Goal: Task Accomplishment & Management: Manage account settings

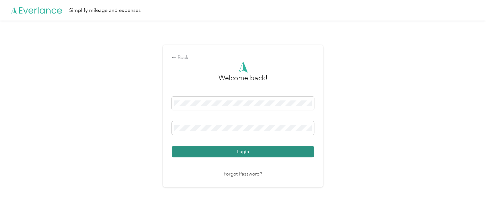
click at [195, 148] on button "Login" at bounding box center [243, 151] width 142 height 11
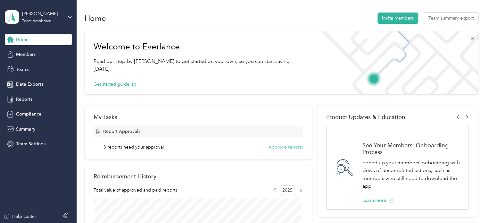
click at [275, 150] on button "Approve reports" at bounding box center [286, 147] width 34 height 7
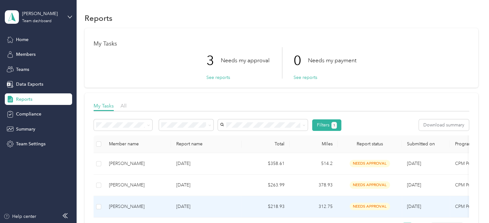
click at [177, 203] on p "[DATE]" at bounding box center [206, 206] width 60 height 7
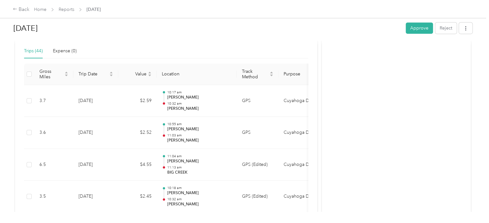
scroll to position [140, 0]
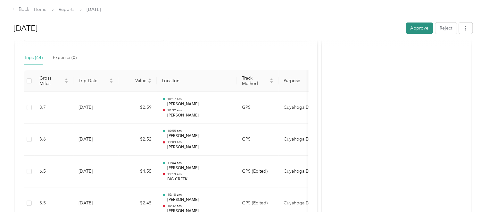
click at [422, 25] on button "Approve" at bounding box center [419, 27] width 27 height 11
